Goal: Navigation & Orientation: Find specific page/section

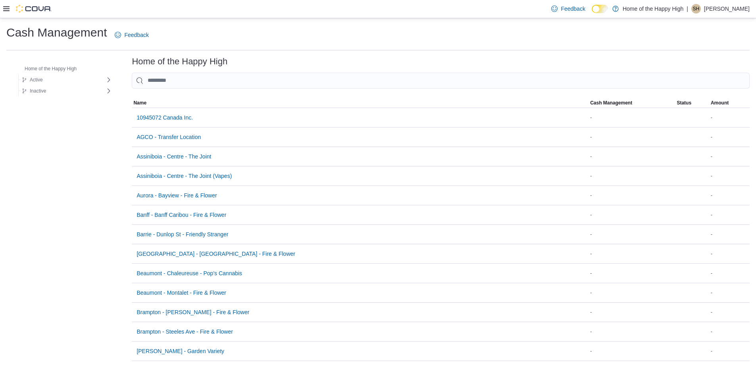
click at [6, 11] on icon at bounding box center [6, 8] width 6 height 5
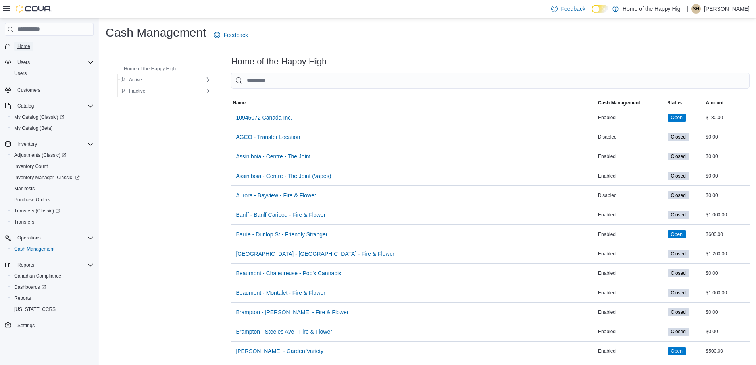
click at [26, 45] on span "Home" at bounding box center [23, 46] width 13 height 6
